Goal: Use online tool/utility: Utilize a website feature to perform a specific function

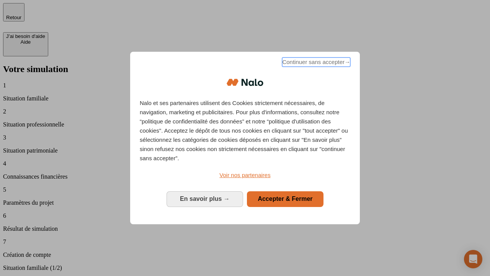
click at [315, 63] on span "Continuer sans accepter →" at bounding box center [316, 61] width 68 height 9
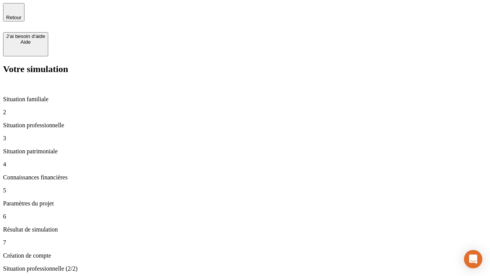
type input "30 000"
type input "40 000"
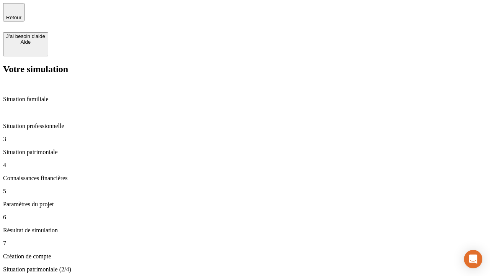
type input "1 100"
type input "20"
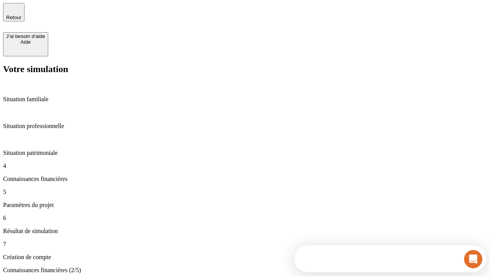
scroll to position [30, 0]
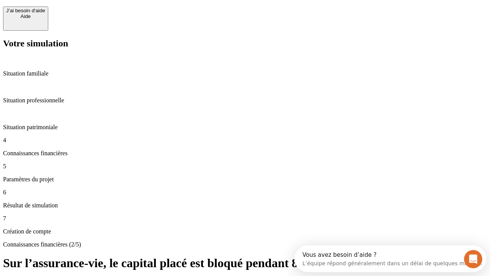
scroll to position [0, 0]
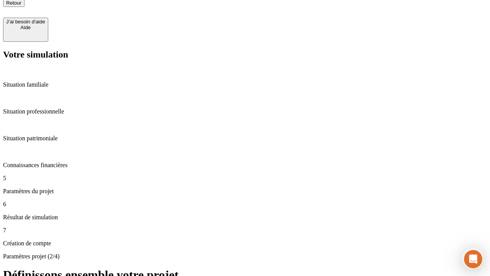
type input "40"
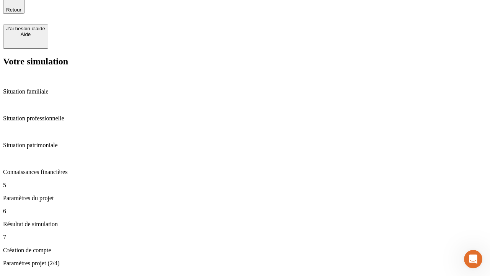
type input "62"
type input "50 000"
type input "640"
